Goal: Check status: Check status

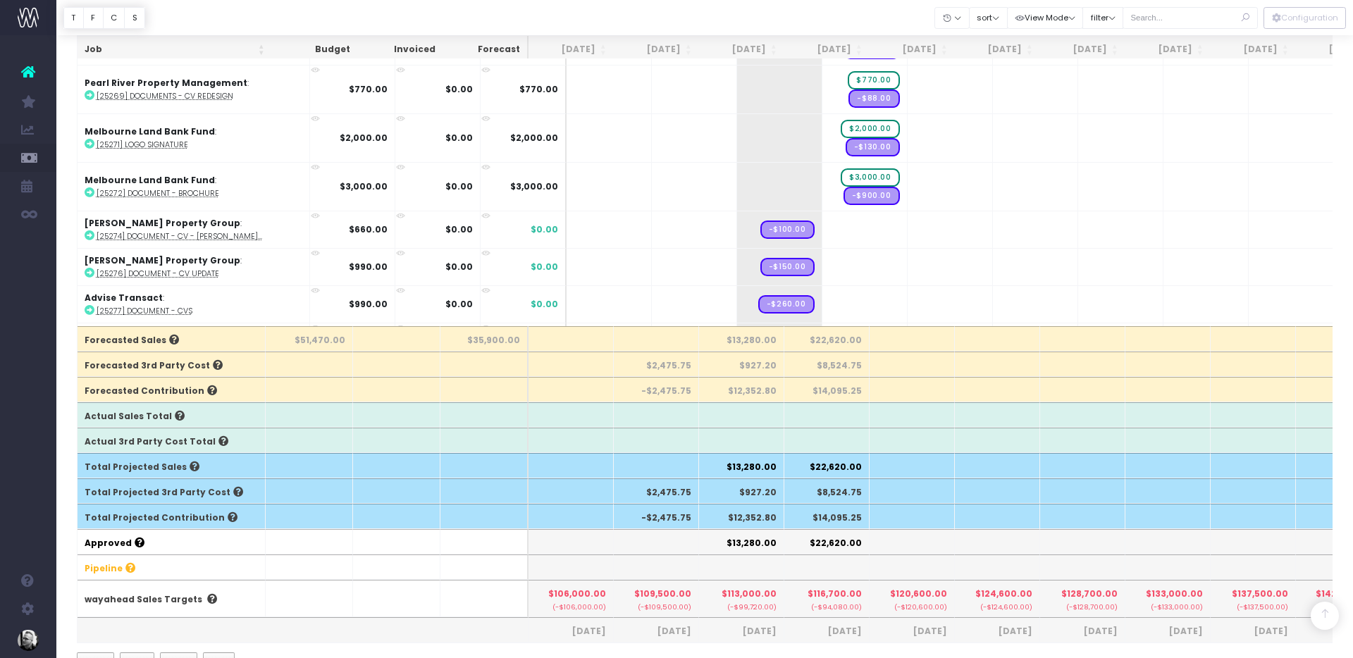
scroll to position [824, 0]
click at [822, 231] on span "+" at bounding box center [843, 227] width 42 height 37
click at [822, 249] on body "Oh my... this is bad. [PERSON_NAME] wasn't able to load this page. Please conta…" at bounding box center [676, 42] width 1353 height 658
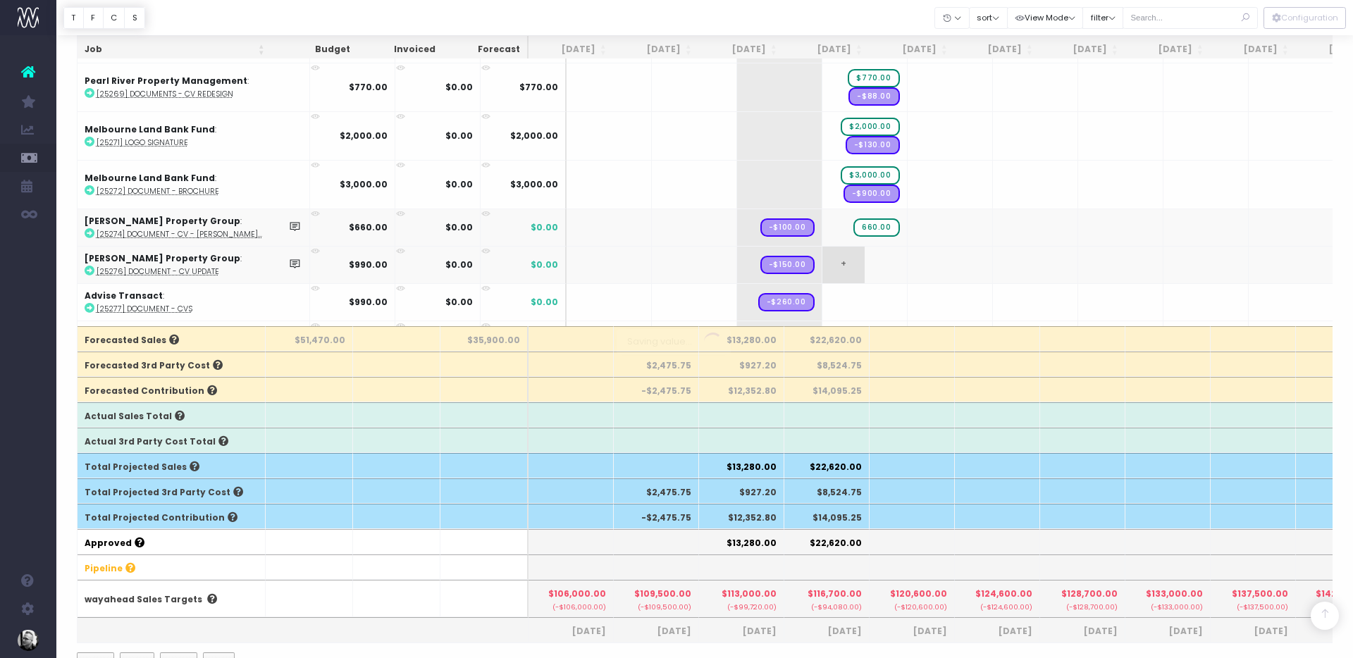
click at [822, 249] on div at bounding box center [676, 329] width 1353 height 658
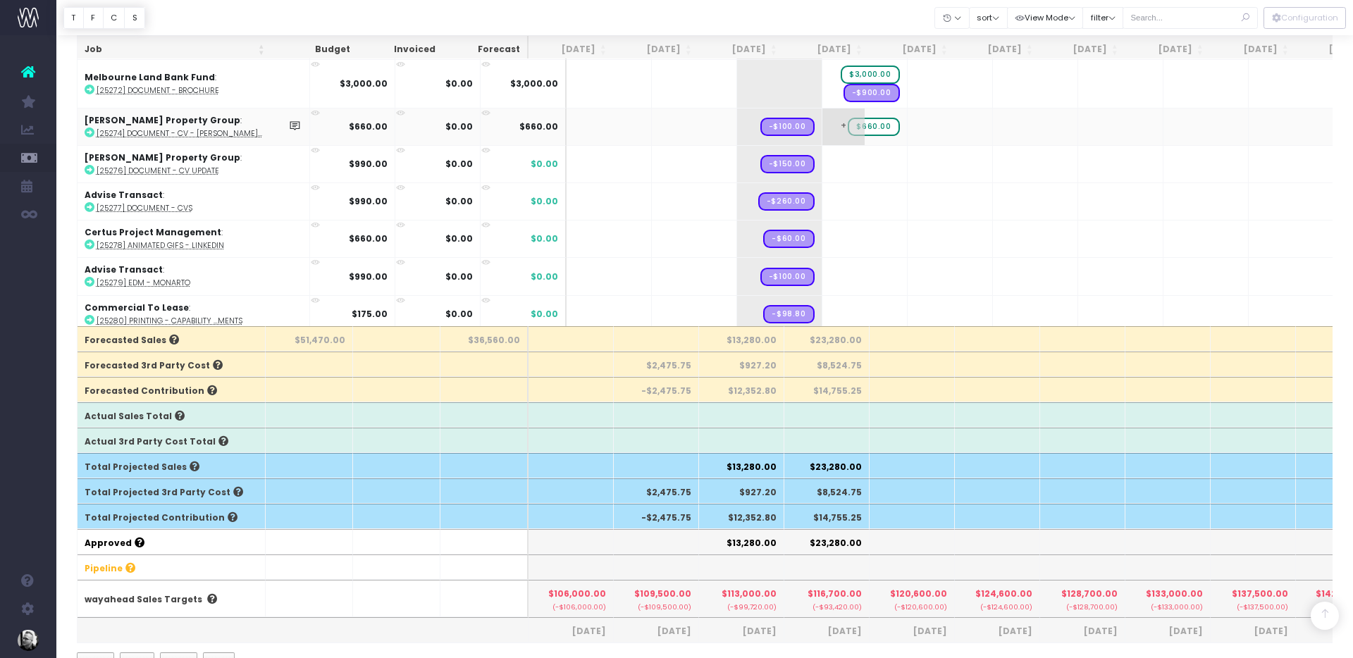
scroll to position [934, 0]
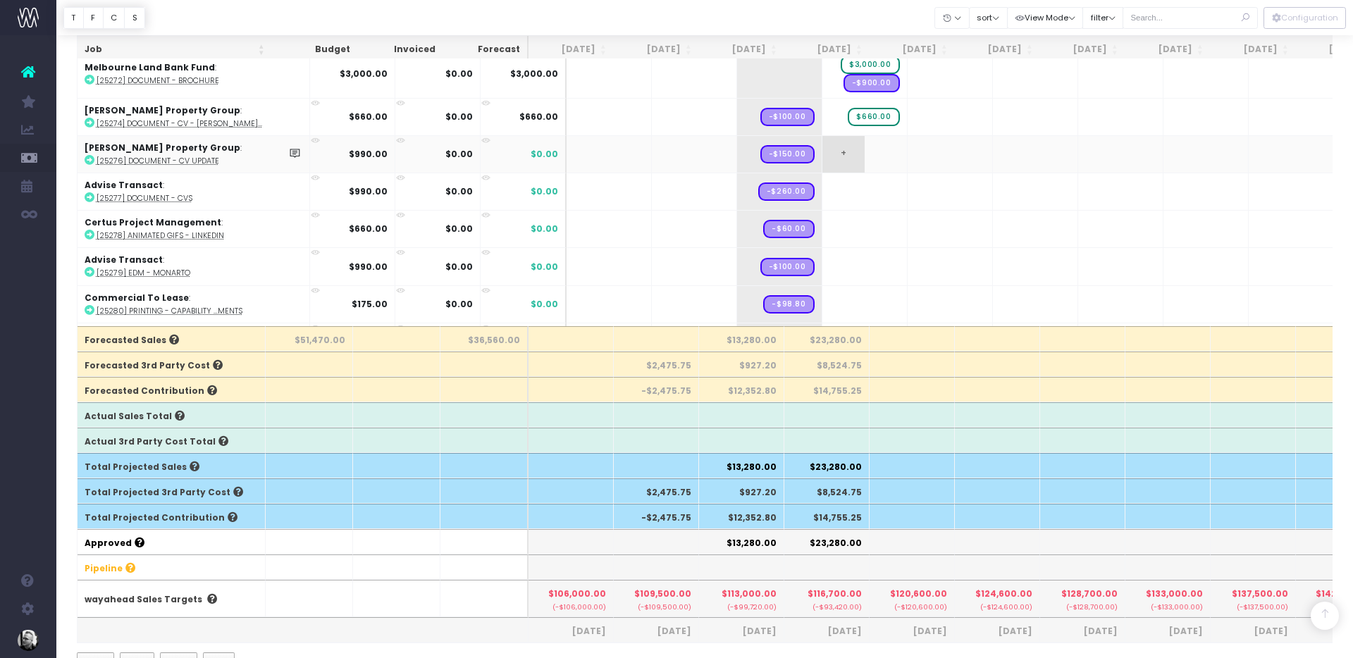
click at [822, 146] on span "+" at bounding box center [843, 154] width 42 height 37
click at [822, 157] on span "+" at bounding box center [843, 154] width 42 height 37
click at [806, 192] on body "Oh my... this is bad. [PERSON_NAME] wasn't able to load this page. Please conta…" at bounding box center [676, 42] width 1353 height 658
click at [822, 193] on span "+" at bounding box center [843, 191] width 42 height 37
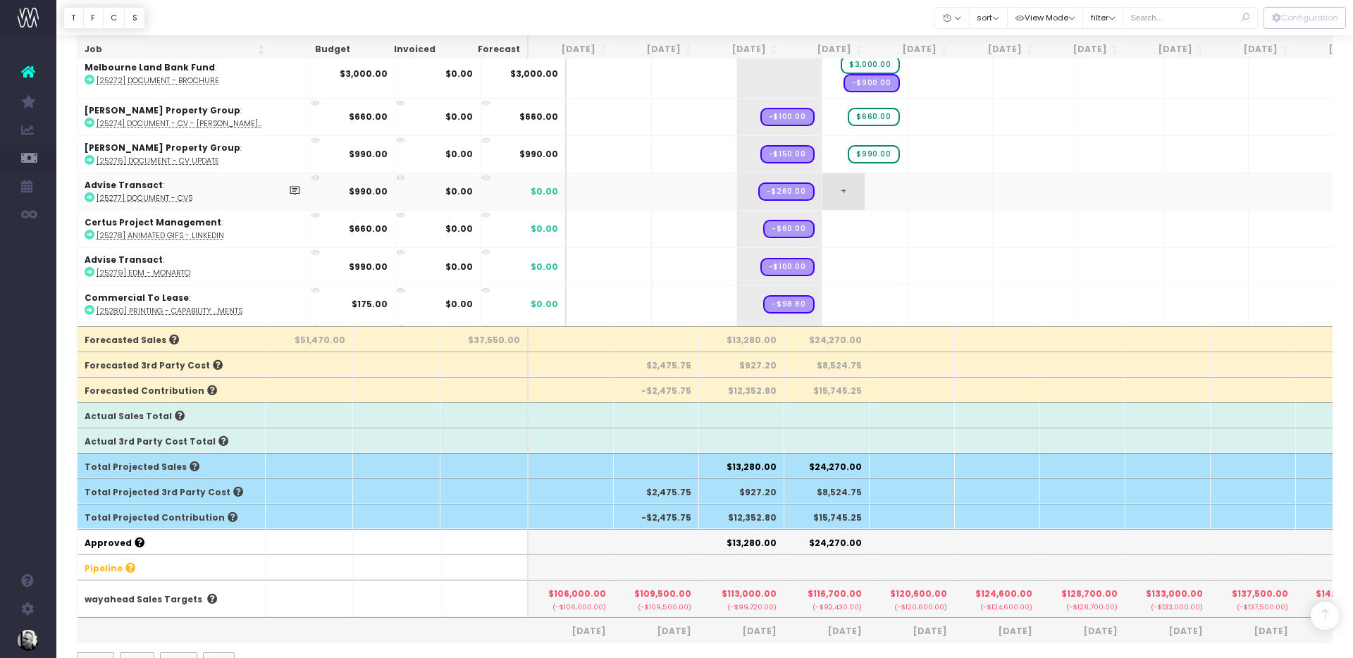
click at [822, 193] on span "+" at bounding box center [843, 191] width 42 height 37
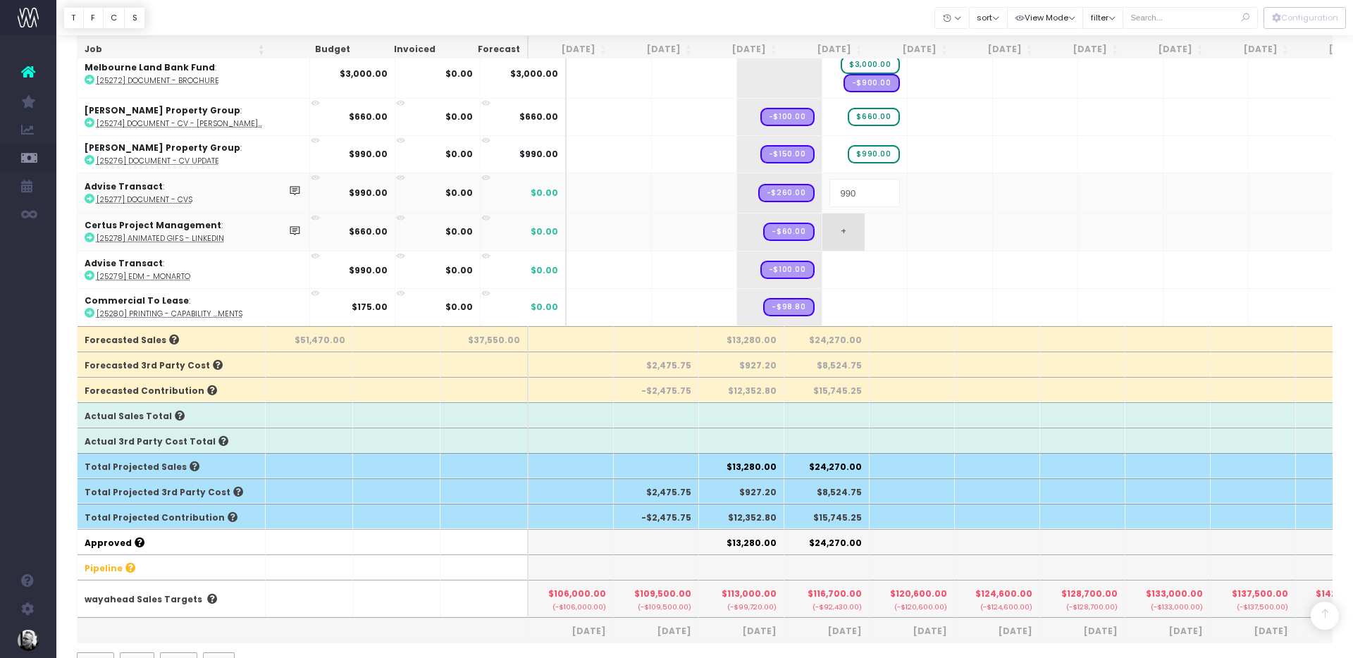
click at [808, 244] on body "Oh my... this is bad. [PERSON_NAME] wasn't able to load this page. Please conta…" at bounding box center [676, 42] width 1353 height 658
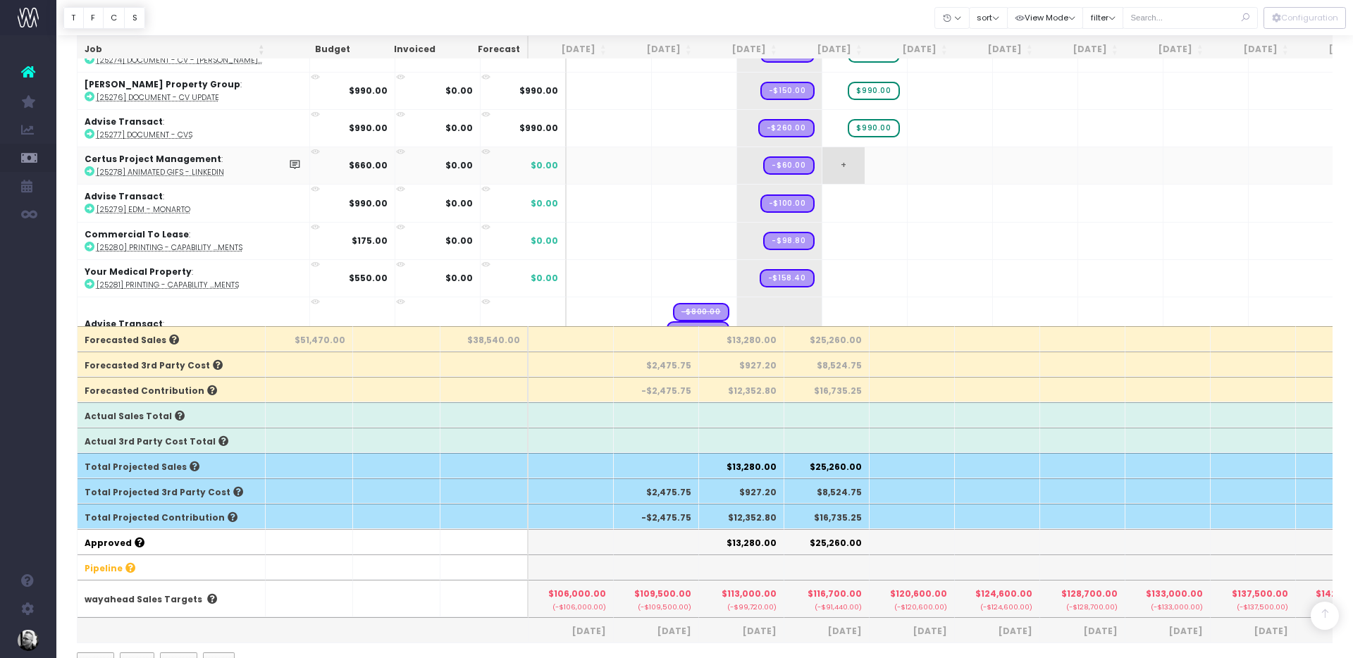
scroll to position [1003, 0]
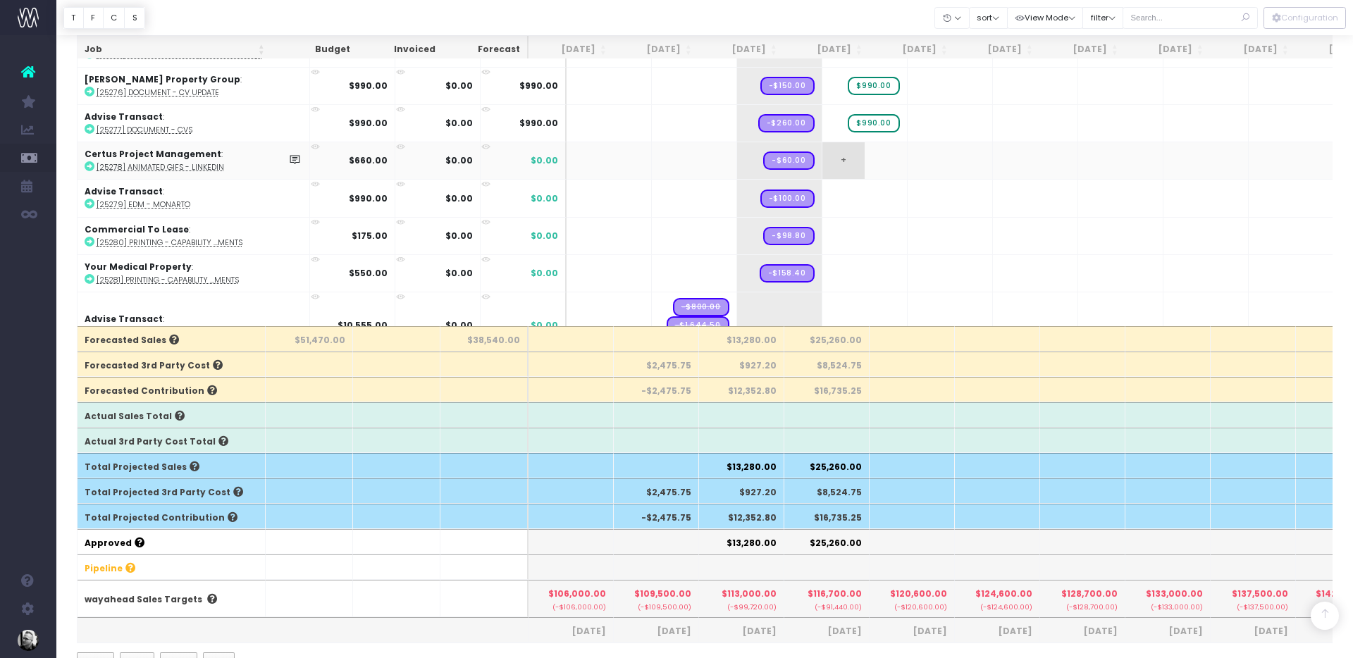
click at [822, 159] on span "+" at bounding box center [843, 160] width 42 height 37
click at [805, 191] on body "Oh my... this is bad. [PERSON_NAME] wasn't able to load this page. Please conta…" at bounding box center [676, 42] width 1353 height 658
click at [805, 191] on div at bounding box center [676, 329] width 1353 height 658
click at [822, 191] on span "+" at bounding box center [843, 198] width 42 height 37
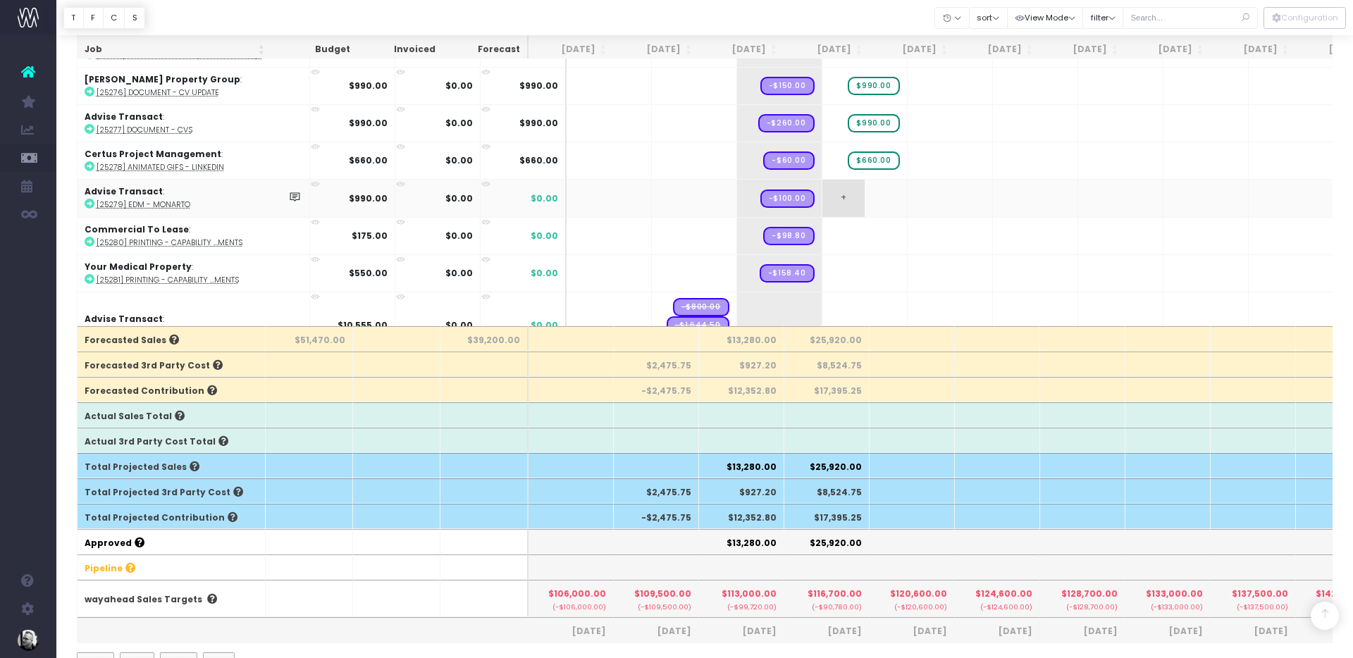
click at [822, 191] on span "+" at bounding box center [843, 198] width 42 height 37
click at [830, 241] on body "Oh my... this is bad. [PERSON_NAME] wasn't able to load this page. Please conta…" at bounding box center [676, 42] width 1353 height 658
click at [822, 239] on span "+" at bounding box center [843, 236] width 42 height 37
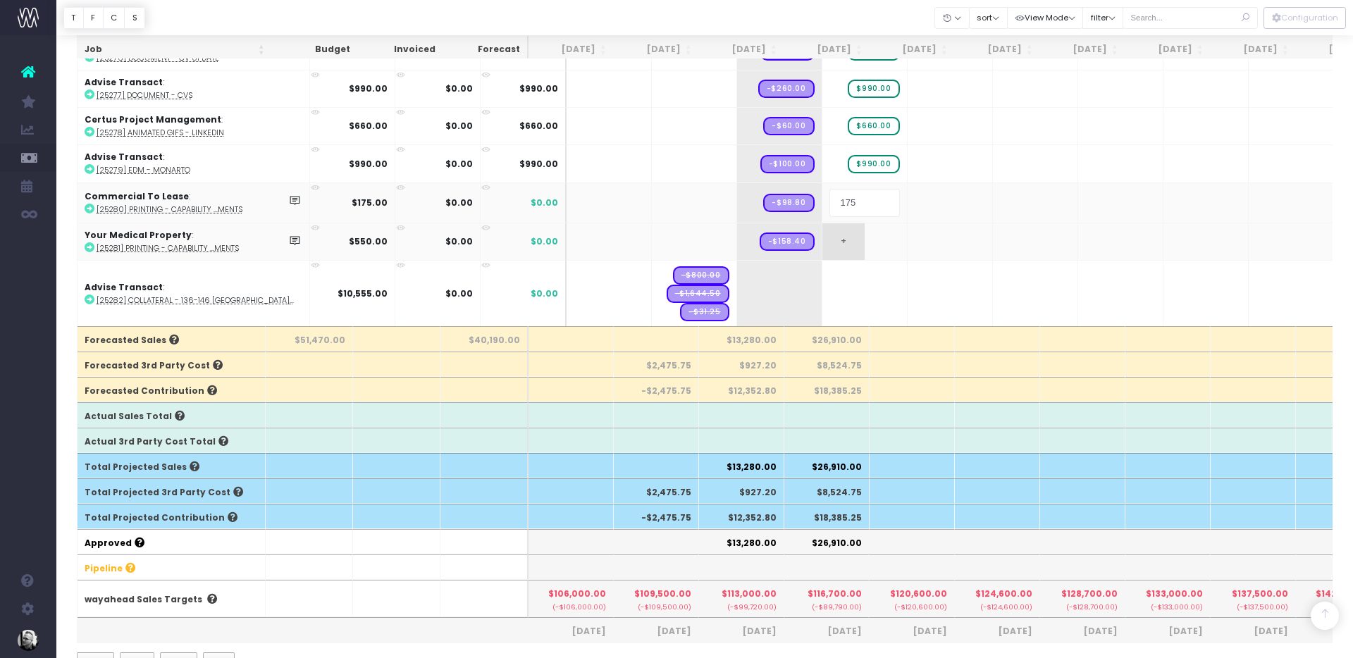
click at [806, 240] on body "Oh my... this is bad. [PERSON_NAME] wasn't able to load this page. Please conta…" at bounding box center [676, 42] width 1353 height 658
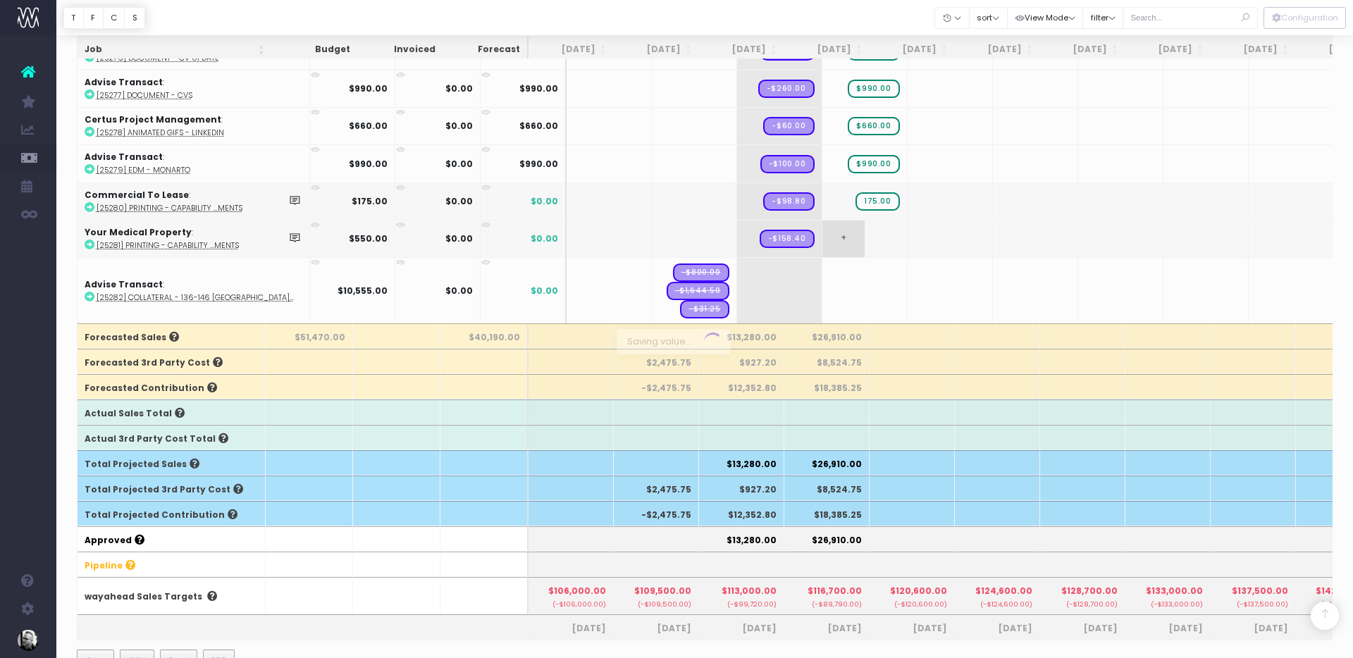
click at [806, 240] on div at bounding box center [676, 329] width 1353 height 658
click at [822, 243] on span "+" at bounding box center [843, 239] width 42 height 37
click at [809, 278] on body "Oh my... this is bad. [PERSON_NAME] wasn't able to load this page. Please conta…" at bounding box center [676, 39] width 1353 height 658
click at [737, 280] on span "+" at bounding box center [758, 291] width 42 height 66
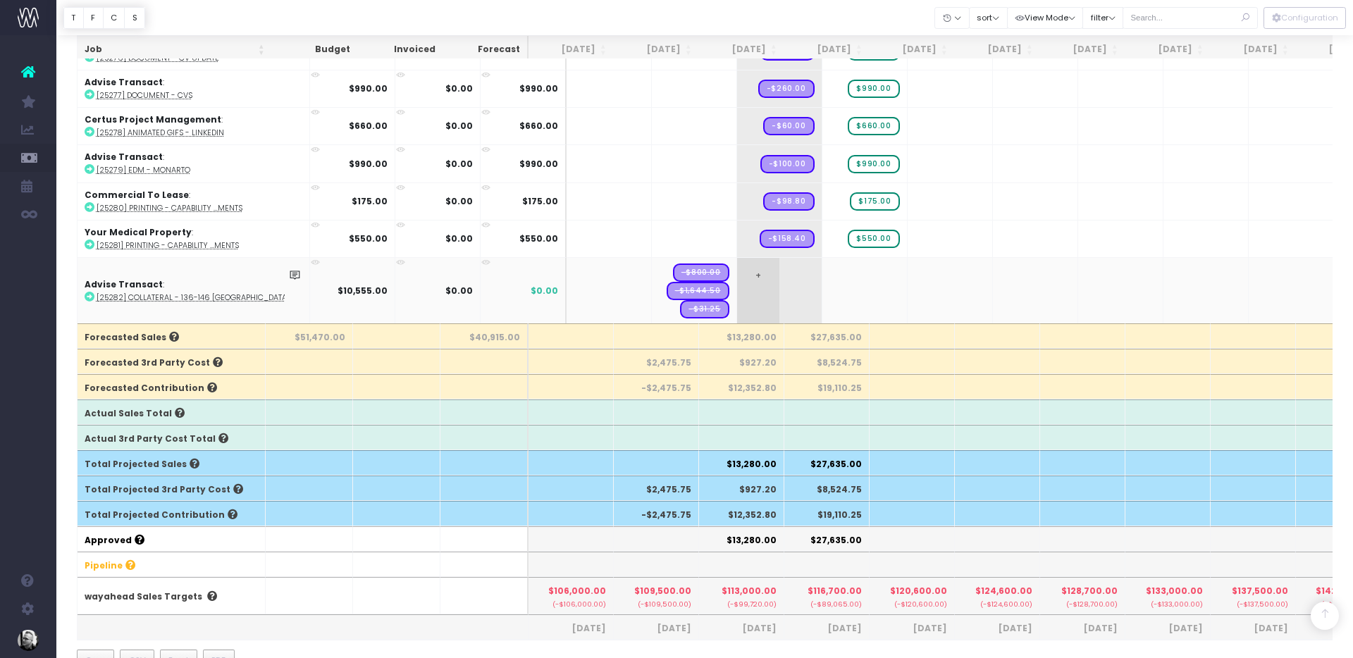
click at [737, 280] on span "+" at bounding box center [758, 291] width 42 height 66
click at [839, 283] on body "Oh my... this is bad. [PERSON_NAME] wasn't able to load this page. Please conta…" at bounding box center [676, 39] width 1353 height 658
drag, startPoint x: 660, startPoint y: 267, endPoint x: 828, endPoint y: 271, distance: 168.4
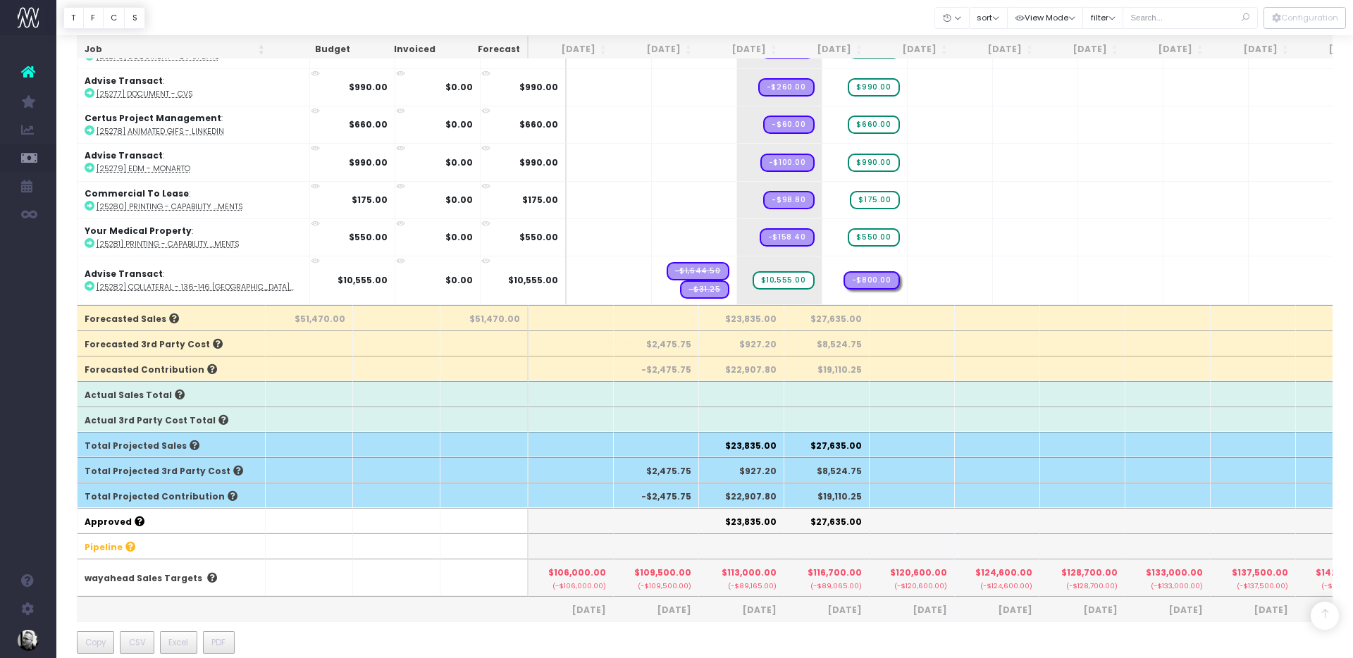
scroll to position [1016, 0]
drag, startPoint x: 648, startPoint y: 270, endPoint x: 810, endPoint y: 270, distance: 162.8
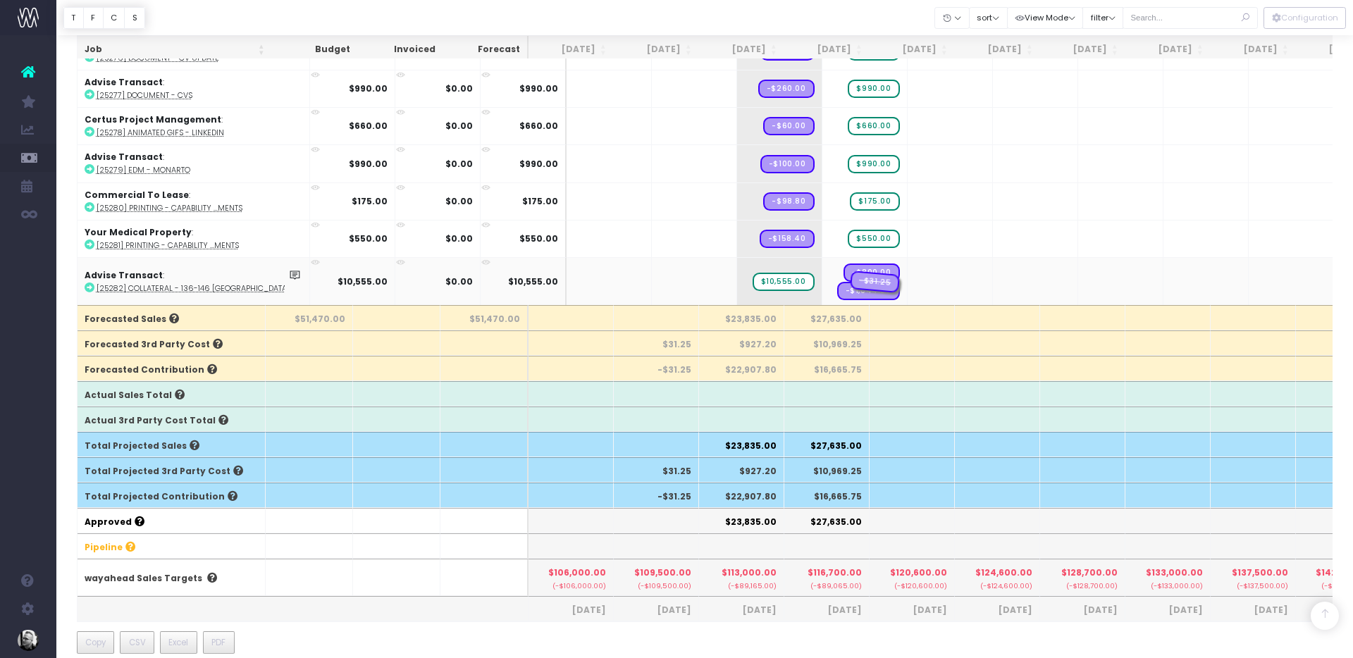
drag, startPoint x: 658, startPoint y: 278, endPoint x: 892, endPoint y: 276, distance: 233.9
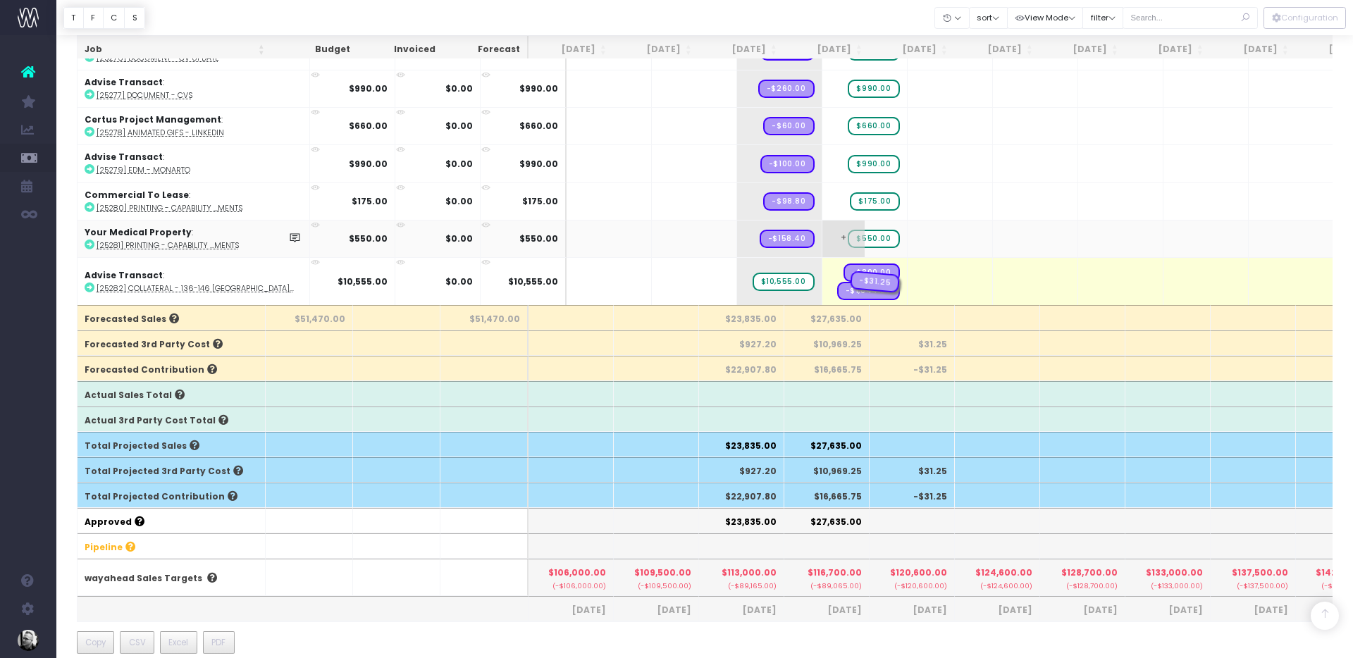
drag, startPoint x: 930, startPoint y: 280, endPoint x: 848, endPoint y: 249, distance: 87.2
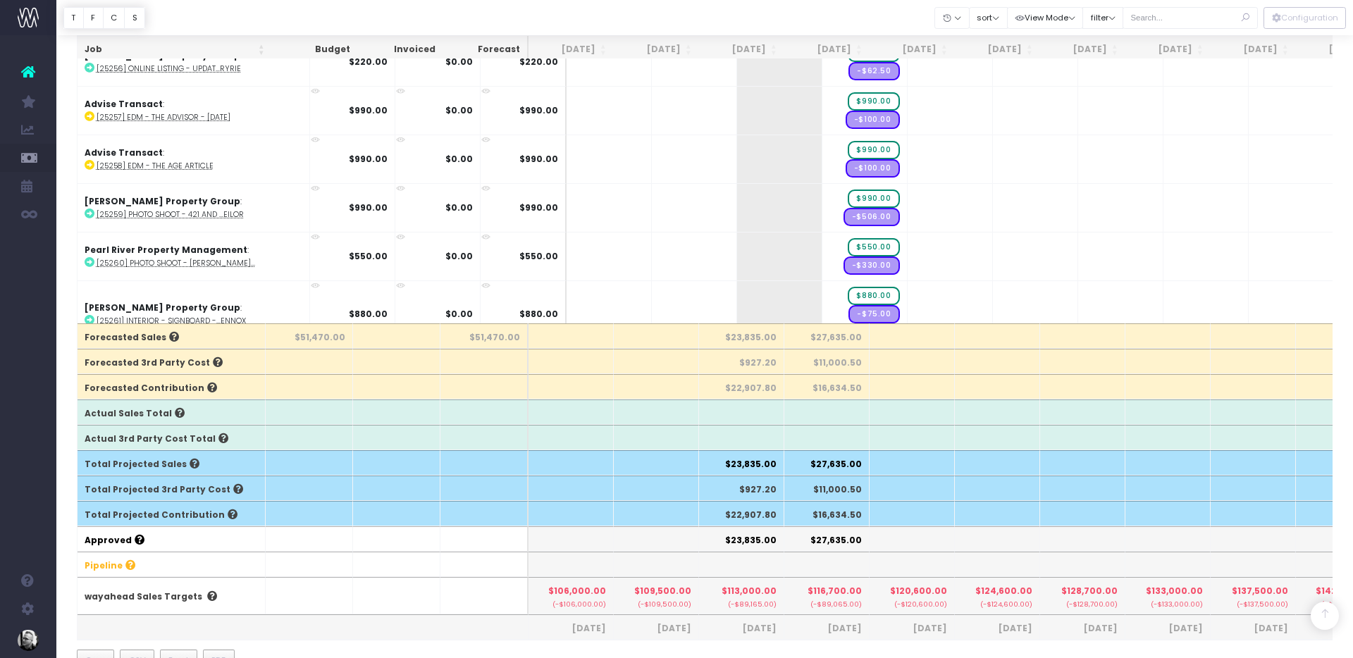
scroll to position [0, 0]
